Goal: Find specific page/section: Find specific page/section

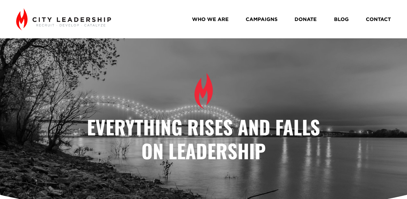
click at [216, 18] on link "WHO WE ARE" at bounding box center [210, 19] width 37 height 10
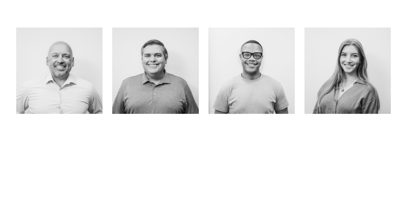
scroll to position [243, 0]
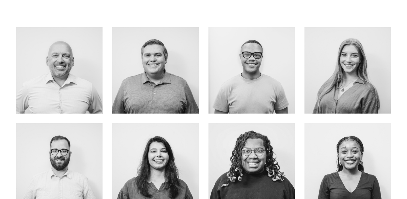
click at [75, 84] on link "About Me" at bounding box center [59, 82] width 45 height 15
click at [163, 81] on link "ABOUT ME" at bounding box center [155, 82] width 45 height 15
click at [255, 86] on link "about me" at bounding box center [251, 82] width 45 height 15
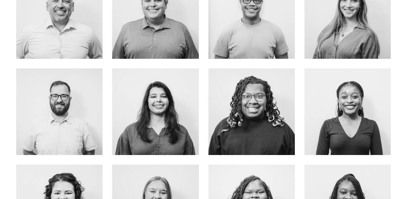
scroll to position [306, 0]
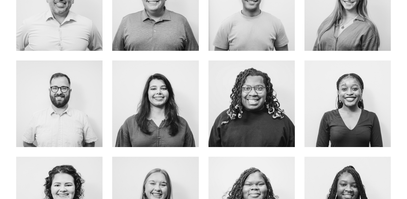
click at [255, 120] on link "about me" at bounding box center [251, 116] width 45 height 15
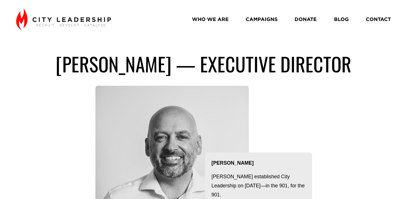
click at [210, 118] on div at bounding box center [171, 162] width 153 height 154
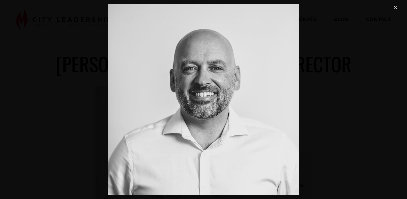
click at [367, 69] on div "Image" at bounding box center [203, 99] width 391 height 191
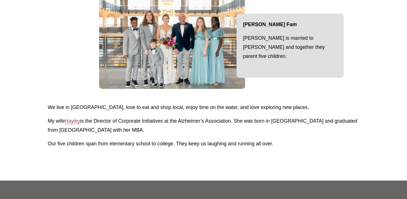
scroll to position [747, 0]
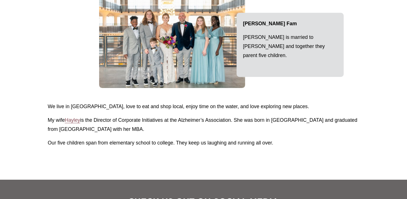
click at [75, 120] on span "Hayley" at bounding box center [72, 120] width 15 height 6
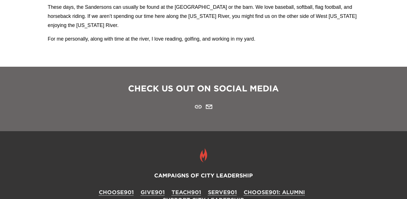
scroll to position [663, 0]
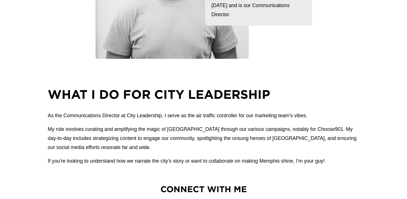
scroll to position [220, 0]
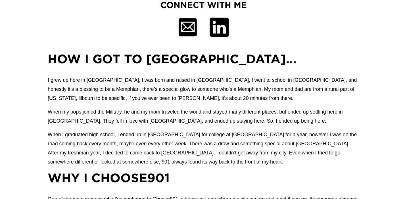
scroll to position [371, 0]
